Goal: Task Accomplishment & Management: Complete application form

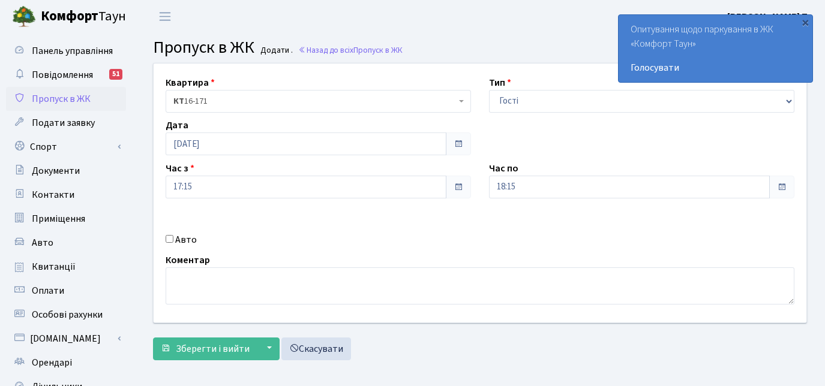
select select "3"
click at [168, 239] on input "Авто" at bounding box center [170, 239] width 8 height 8
checkbox input "true"
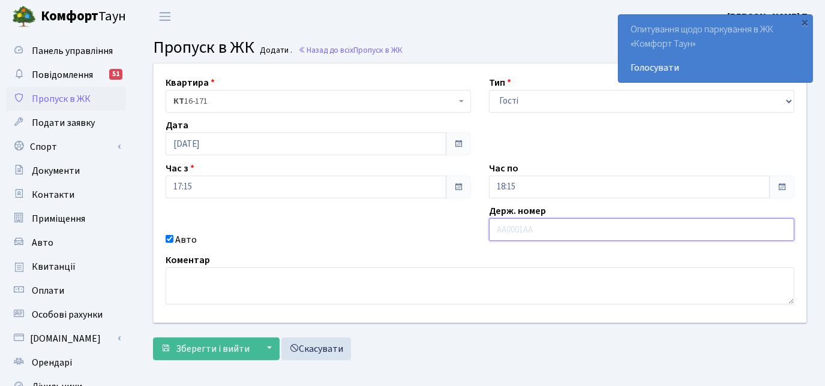
click at [503, 226] on input "text" at bounding box center [641, 229] width 305 height 23
type input "ВЄ8002ЄІ"
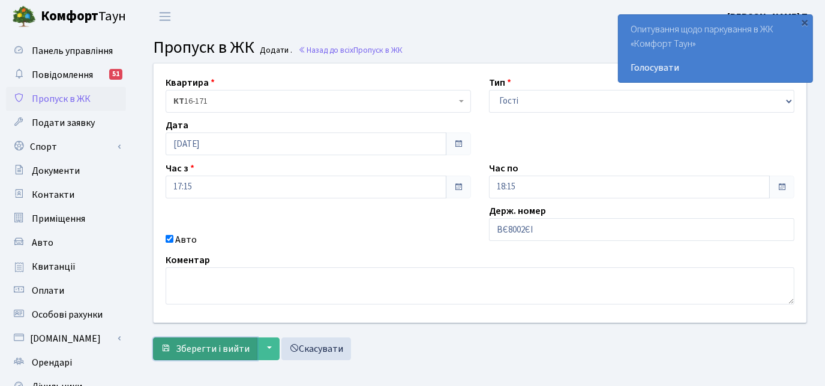
click at [191, 347] on span "Зберегти і вийти" at bounding box center [213, 348] width 74 height 13
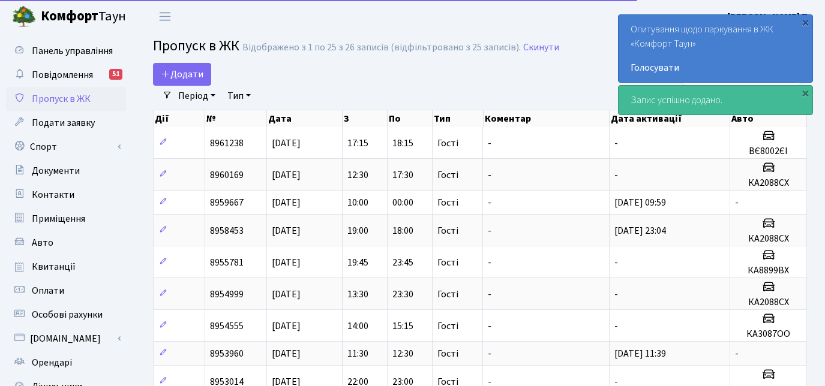
select select "25"
